Goal: Register for event/course

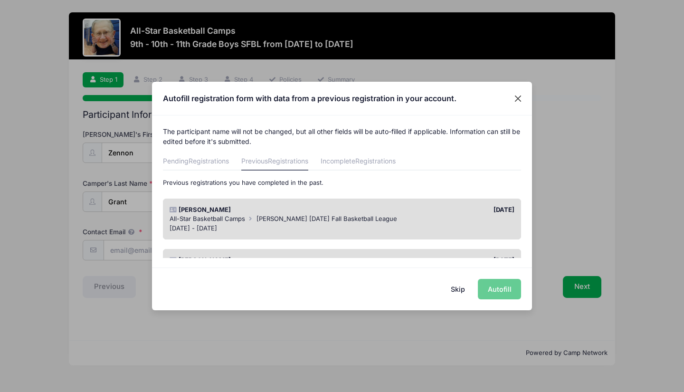
click at [520, 96] on button "Close" at bounding box center [518, 98] width 17 height 17
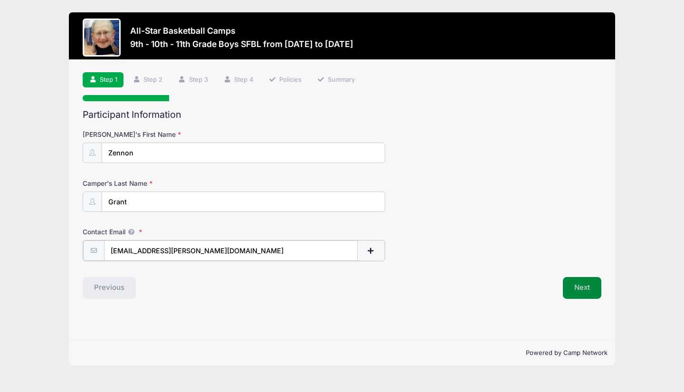
type input "jgrant@troy.k12.mi.us"
click at [587, 290] on button "Next" at bounding box center [582, 287] width 38 height 22
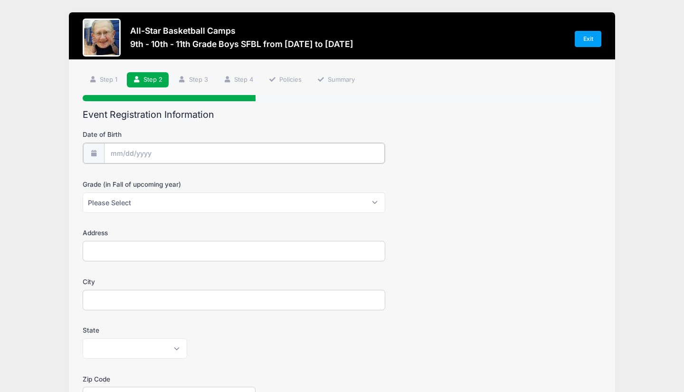
click at [211, 147] on input "Date of Birth" at bounding box center [244, 153] width 281 height 20
click at [120, 152] on input "Date of Birth" at bounding box center [244, 153] width 281 height 20
click at [115, 153] on input "Date of Birth" at bounding box center [244, 153] width 281 height 20
click at [142, 152] on input "Date of Birth" at bounding box center [244, 153] width 281 height 20
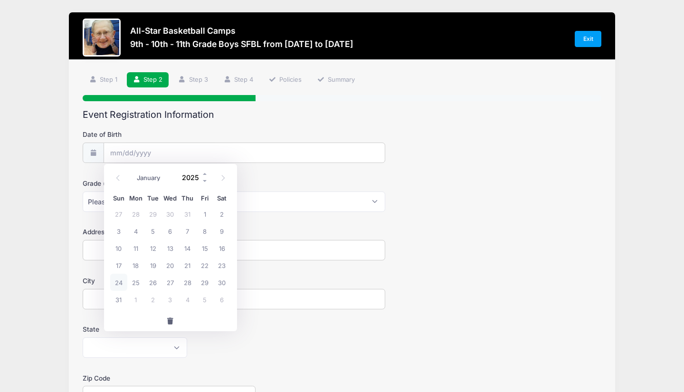
click at [193, 177] on input "2025" at bounding box center [193, 177] width 31 height 14
click at [205, 173] on span at bounding box center [205, 173] width 7 height 7
click at [205, 180] on span at bounding box center [205, 180] width 7 height 7
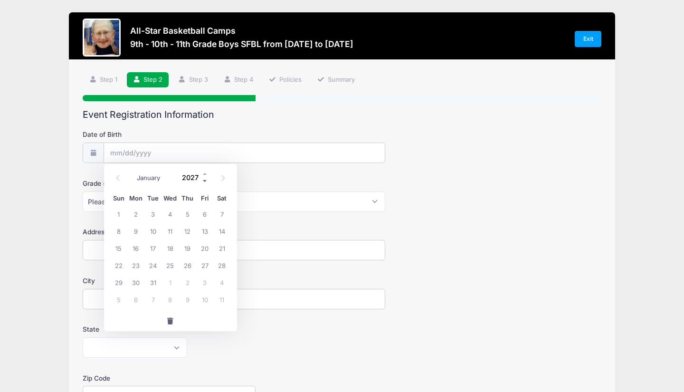
click at [205, 180] on span at bounding box center [205, 180] width 7 height 7
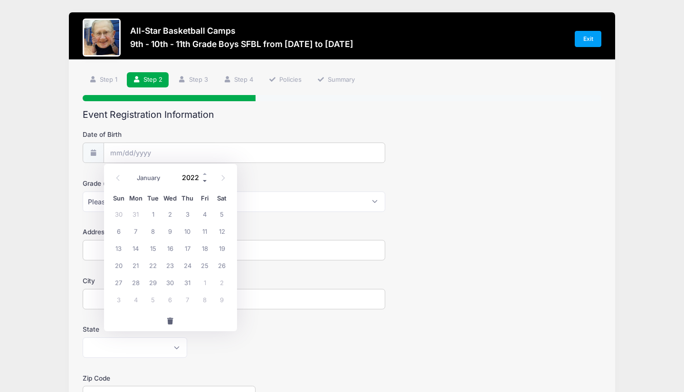
click at [205, 180] on span at bounding box center [205, 180] width 7 height 7
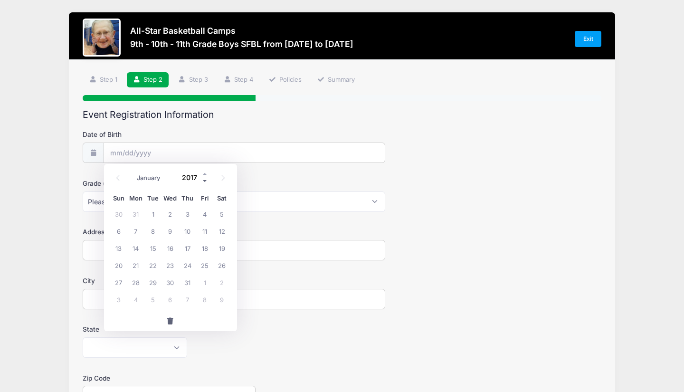
click at [205, 180] on span at bounding box center [205, 180] width 7 height 7
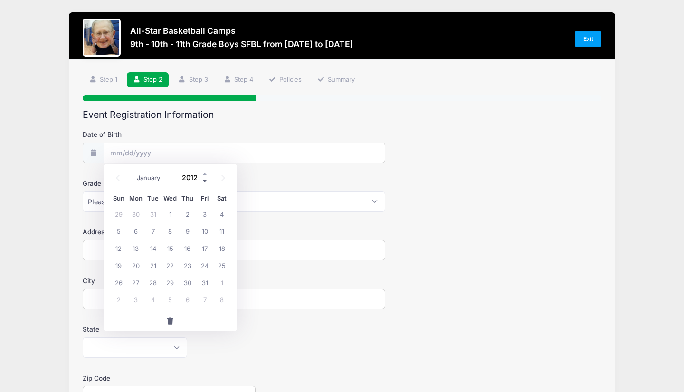
click at [205, 180] on span at bounding box center [205, 180] width 7 height 7
type input "2008"
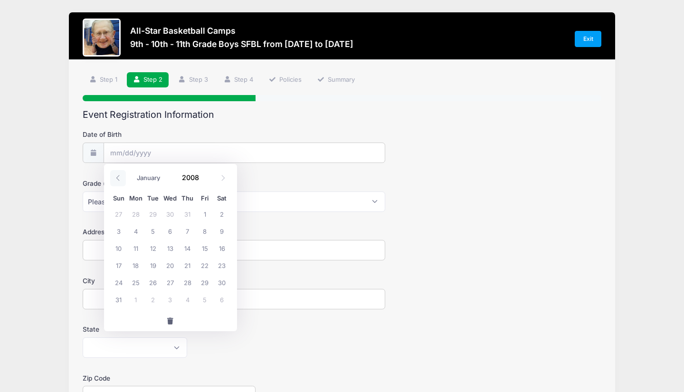
click at [117, 178] on icon at bounding box center [117, 178] width 3 height 6
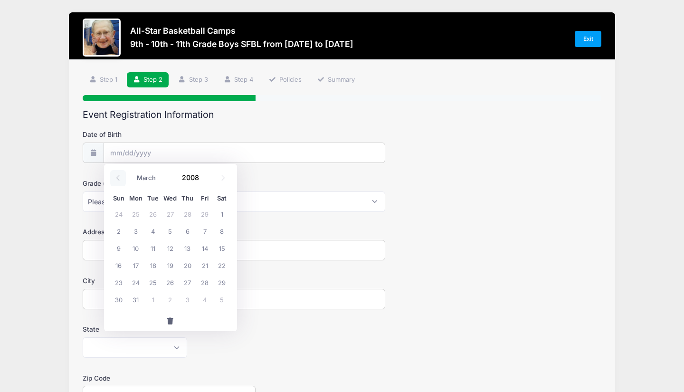
click at [117, 178] on icon at bounding box center [117, 178] width 3 height 6
select select "1"
click at [189, 282] on span "28" at bounding box center [187, 282] width 17 height 17
type input "02/28/2008"
select select "12th"
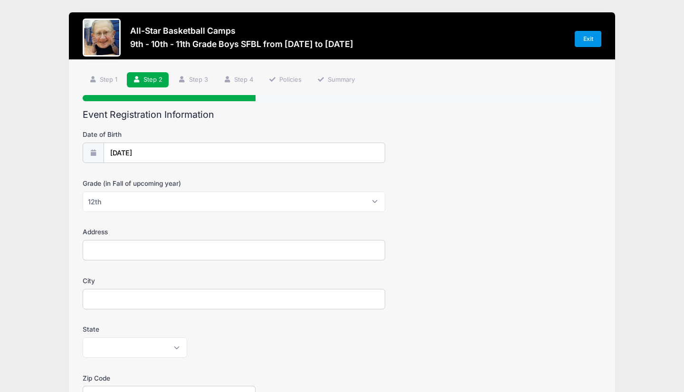
click at [588, 40] on link "Exit" at bounding box center [588, 39] width 27 height 16
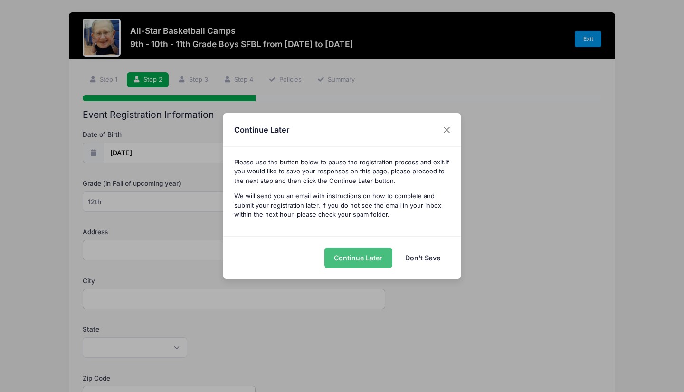
click at [357, 258] on button "Continue Later" at bounding box center [358, 258] width 68 height 20
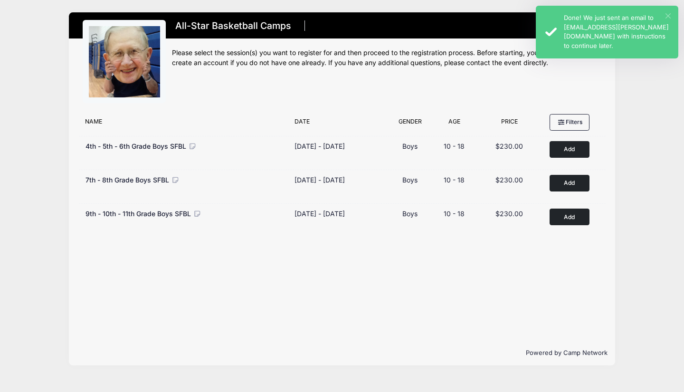
click at [666, 15] on button "×" at bounding box center [668, 15] width 5 height 5
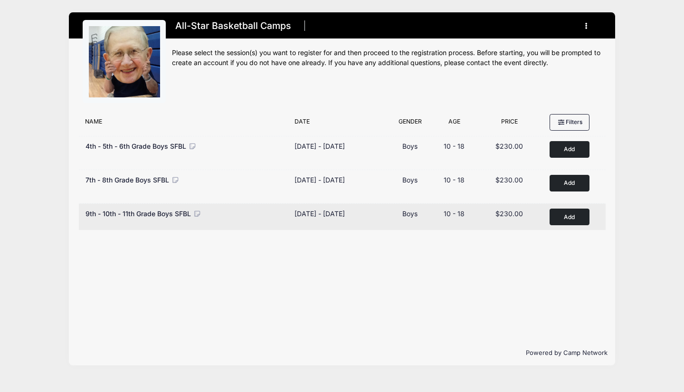
click at [563, 217] on button "Add to Cart" at bounding box center [570, 217] width 40 height 17
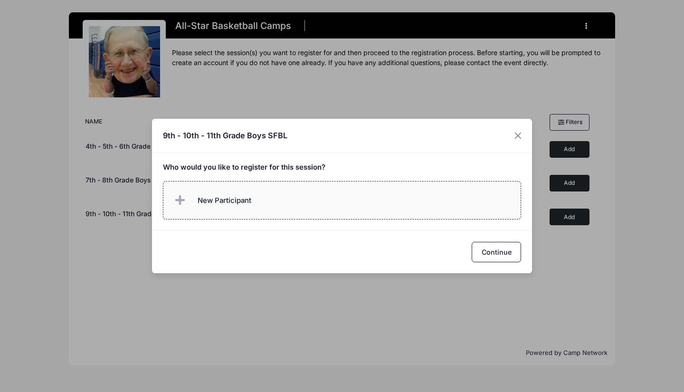
click at [249, 200] on span "New Participant" at bounding box center [225, 200] width 54 height 10
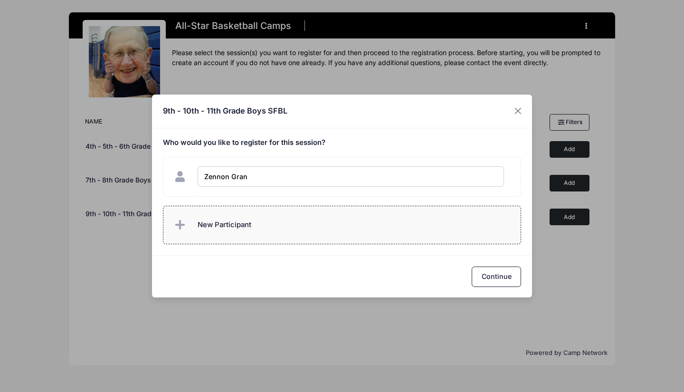
type input "[PERSON_NAME]"
checkbox input "true"
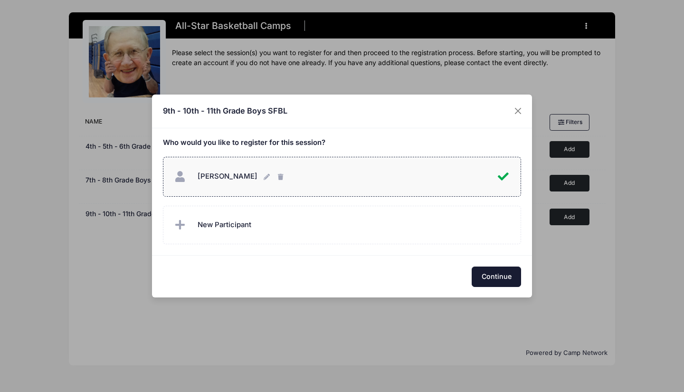
click at [499, 274] on button "Continue" at bounding box center [496, 277] width 49 height 20
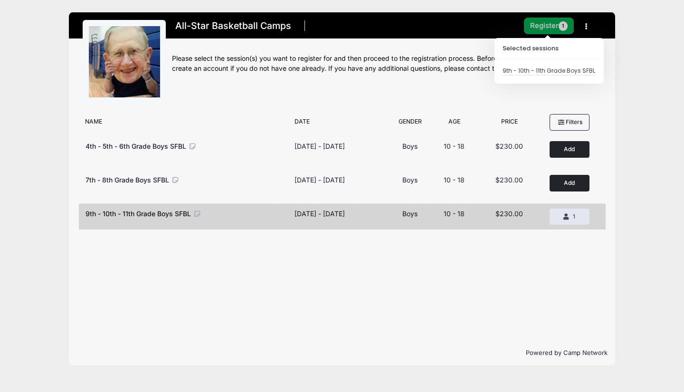
click at [545, 24] on button "Register 1" at bounding box center [549, 26] width 50 height 17
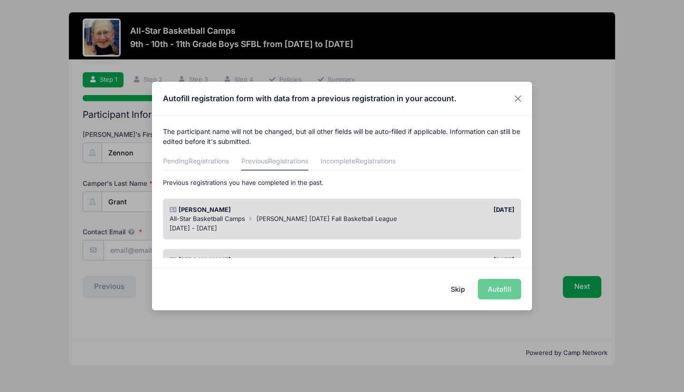
click at [499, 291] on div "Skip Autofill" at bounding box center [342, 288] width 380 height 42
click at [431, 224] on div "Sep 12 - Oct 24, 2021" at bounding box center [342, 229] width 345 height 10
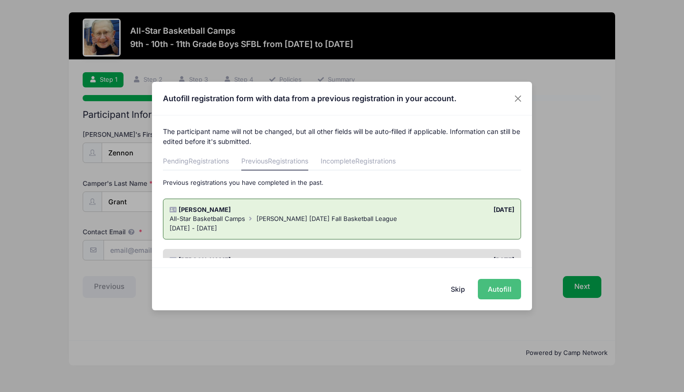
click at [497, 287] on button "Autofill" at bounding box center [499, 289] width 43 height 20
type input "jgrant@troy.k12.mi.us"
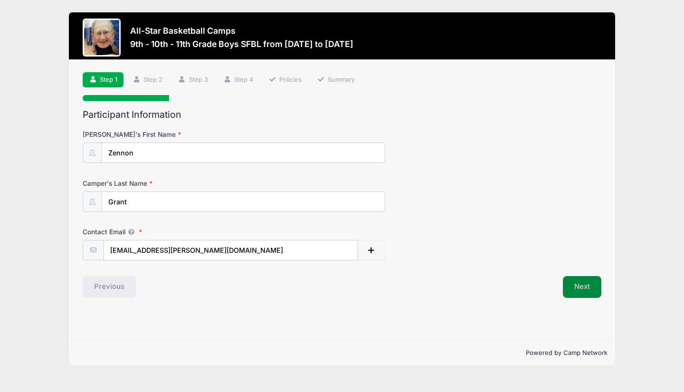
click at [578, 286] on button "Next" at bounding box center [582, 287] width 38 height 22
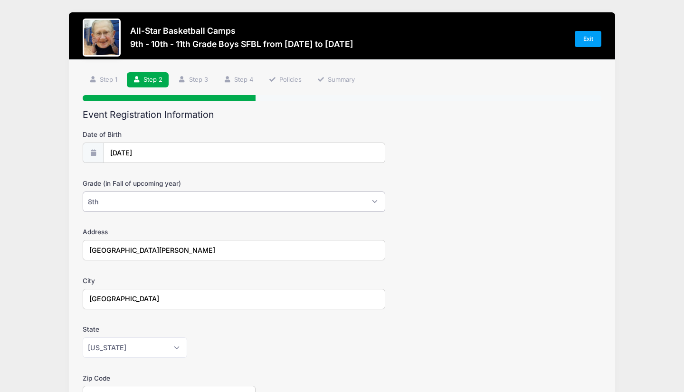
select select "12th"
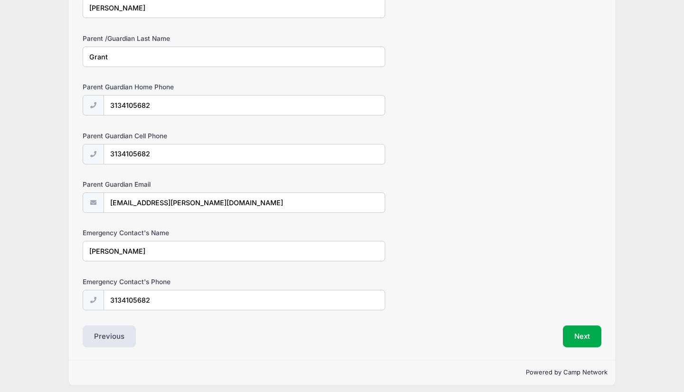
scroll to position [486, 0]
click at [586, 330] on button "Next" at bounding box center [582, 335] width 38 height 22
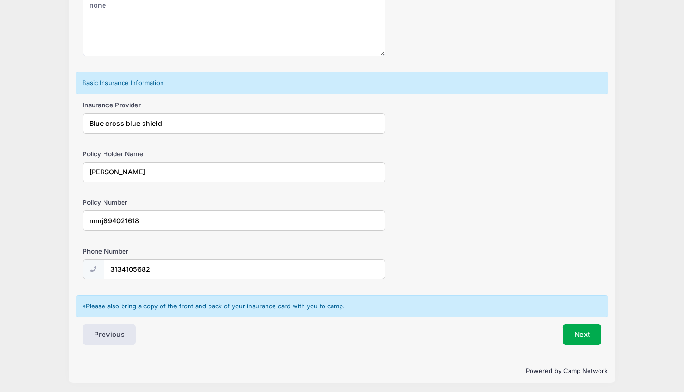
scroll to position [533, 0]
click at [582, 330] on button "Next" at bounding box center [582, 335] width 38 height 22
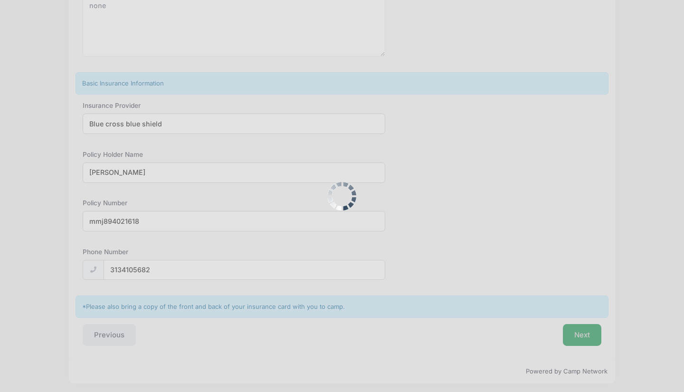
scroll to position [0, 0]
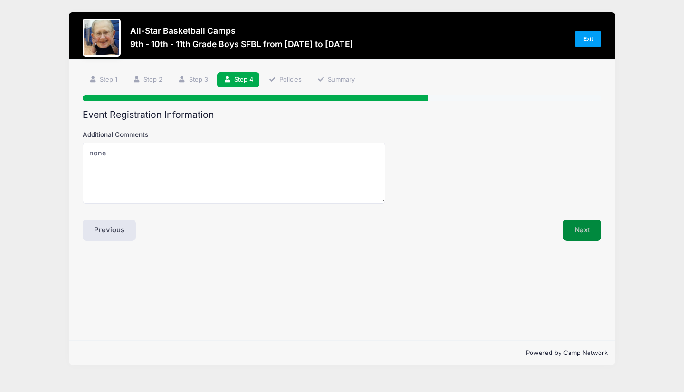
click at [582, 226] on button "Next" at bounding box center [582, 230] width 38 height 22
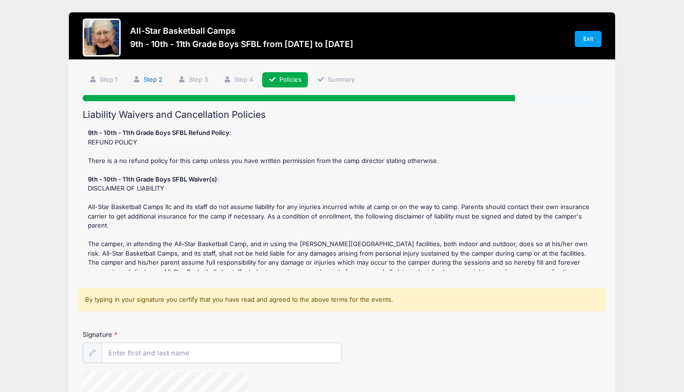
click at [147, 78] on link "Step 2" at bounding box center [148, 80] width 42 height 16
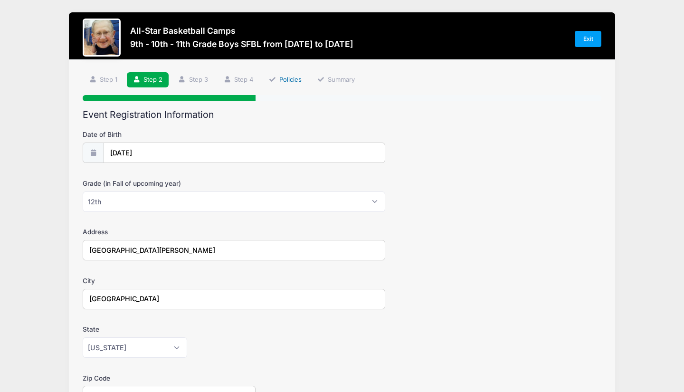
click at [288, 79] on link "Policies" at bounding box center [285, 80] width 46 height 16
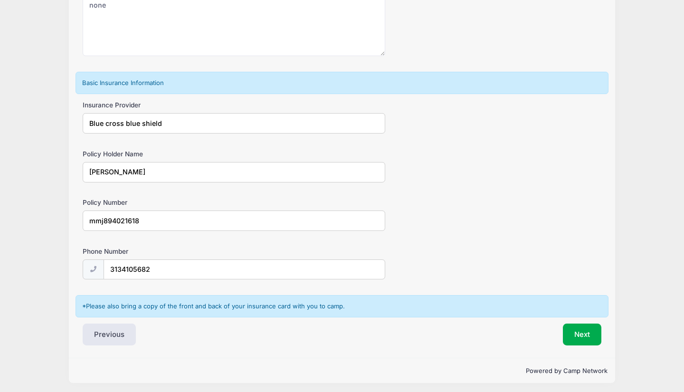
scroll to position [533, 0]
click at [586, 332] on button "Next" at bounding box center [582, 335] width 38 height 22
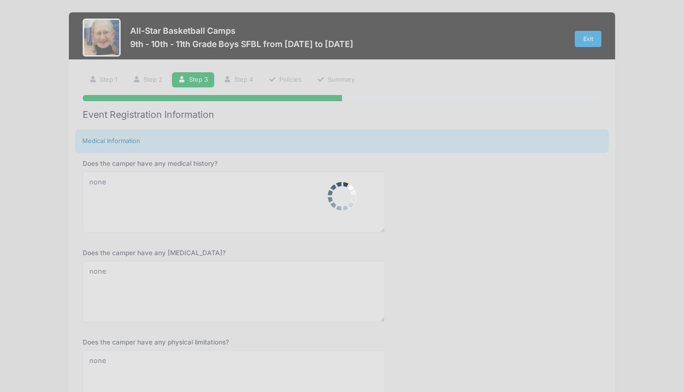
scroll to position [0, 0]
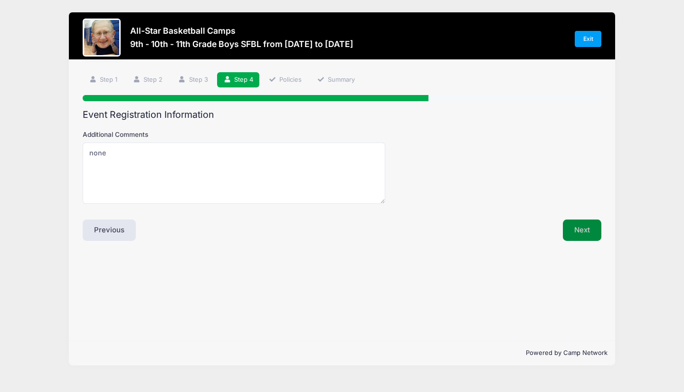
click at [582, 229] on button "Next" at bounding box center [582, 230] width 38 height 22
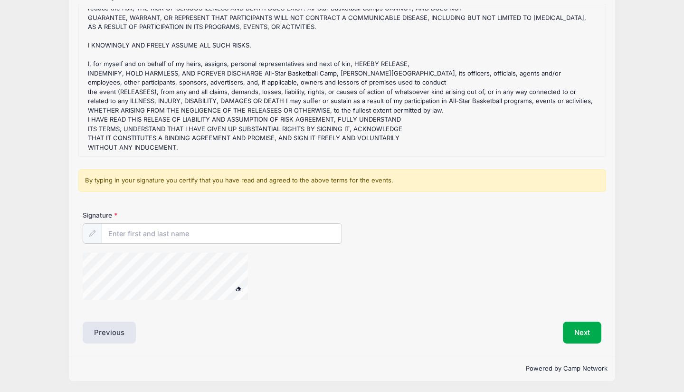
scroll to position [119, 0]
click at [264, 235] on input "Signature" at bounding box center [221, 234] width 239 height 20
type input "Jamie Grant"
click at [351, 286] on div at bounding box center [256, 278] width 346 height 50
click at [587, 329] on button "Next" at bounding box center [582, 333] width 38 height 22
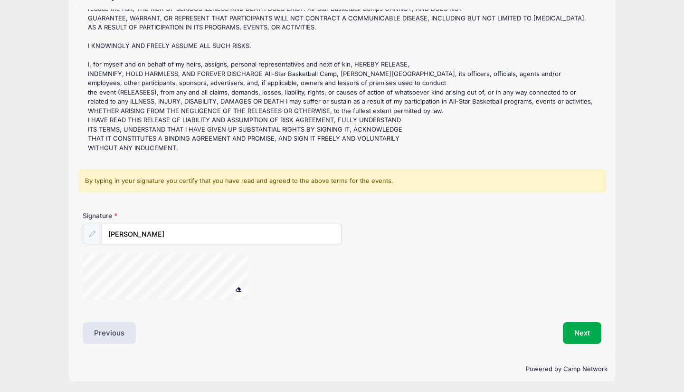
click at [152, 318] on div "Liability Waivers and Cancellation Policies 9th - 10th - 11th Grade Boys SFBL R…" at bounding box center [342, 166] width 519 height 353
click at [275, 266] on div at bounding box center [256, 278] width 346 height 50
click at [580, 330] on button "Next" at bounding box center [582, 333] width 38 height 22
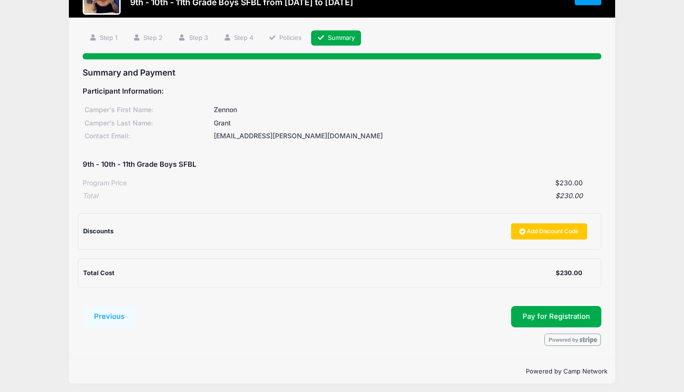
scroll to position [41, 0]
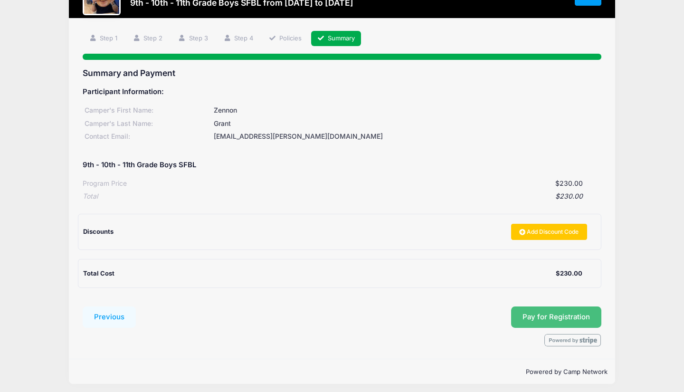
click at [552, 315] on span "Pay for Registration" at bounding box center [556, 317] width 67 height 9
